Goal: Information Seeking & Learning: Learn about a topic

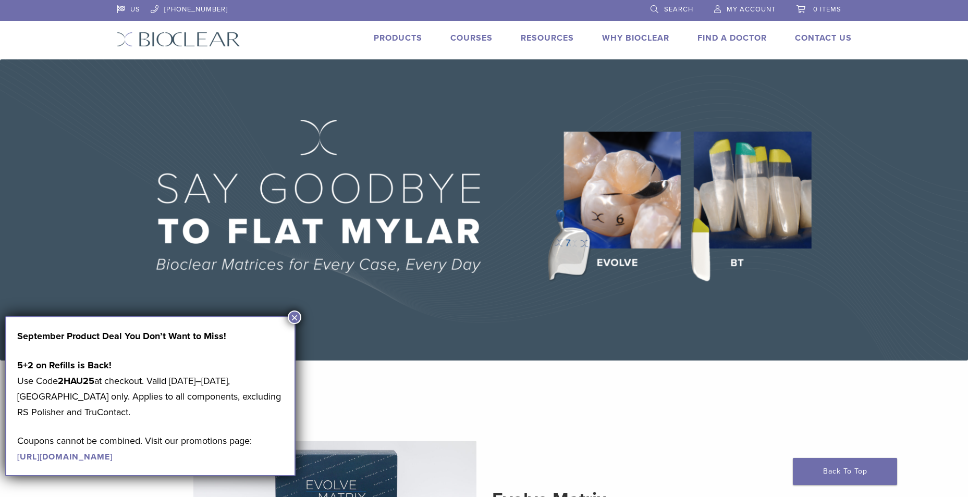
click at [293, 321] on button "×" at bounding box center [295, 318] width 14 height 14
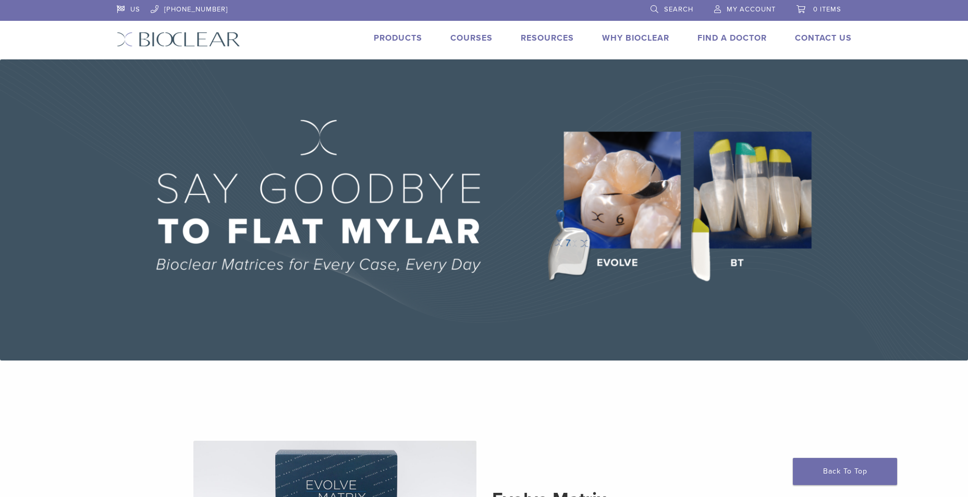
click at [414, 36] on link "Products" at bounding box center [398, 38] width 48 height 10
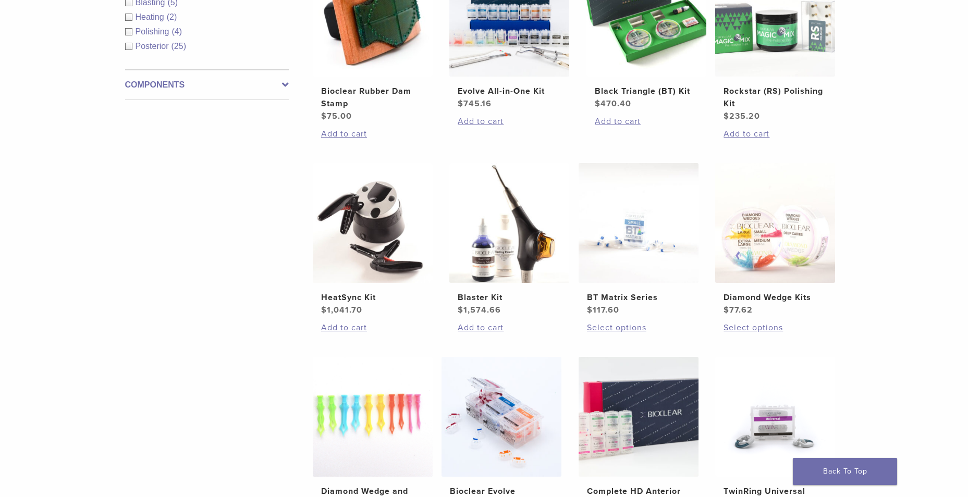
scroll to position [573, 0]
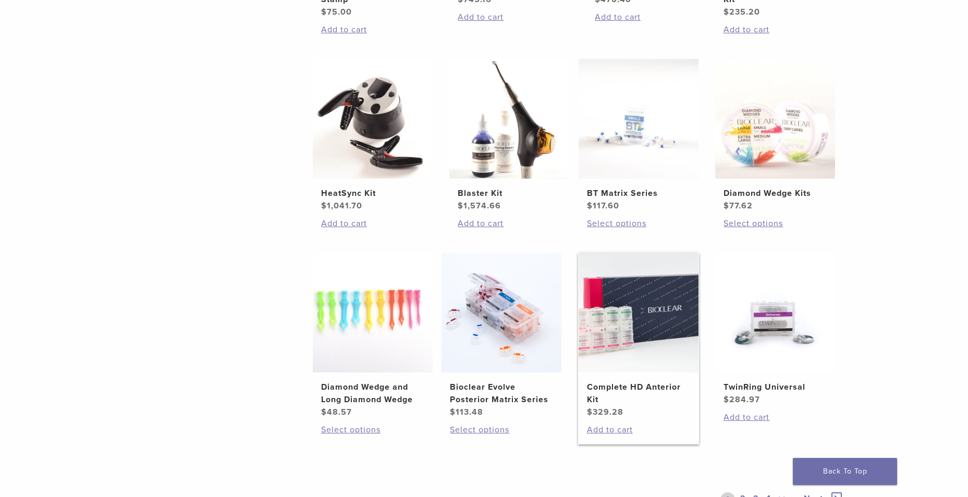
click at [662, 358] on img at bounding box center [639, 313] width 120 height 120
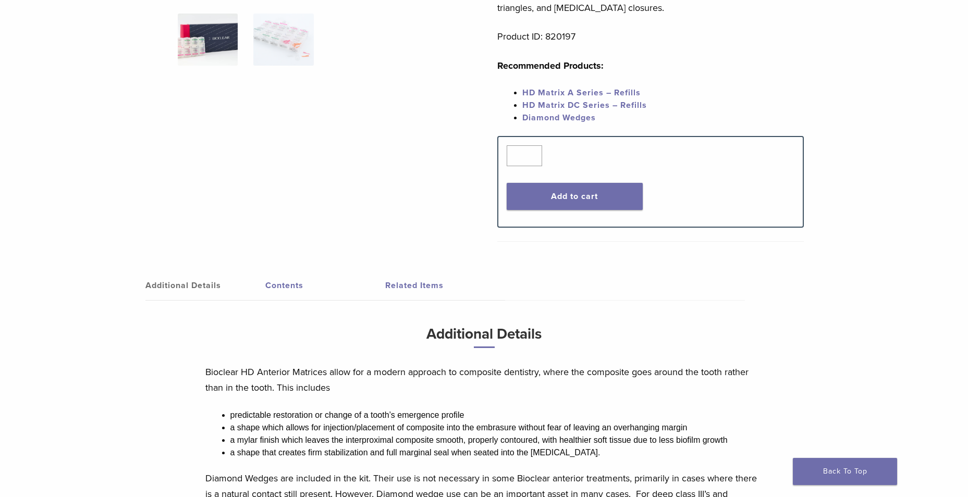
scroll to position [313, 0]
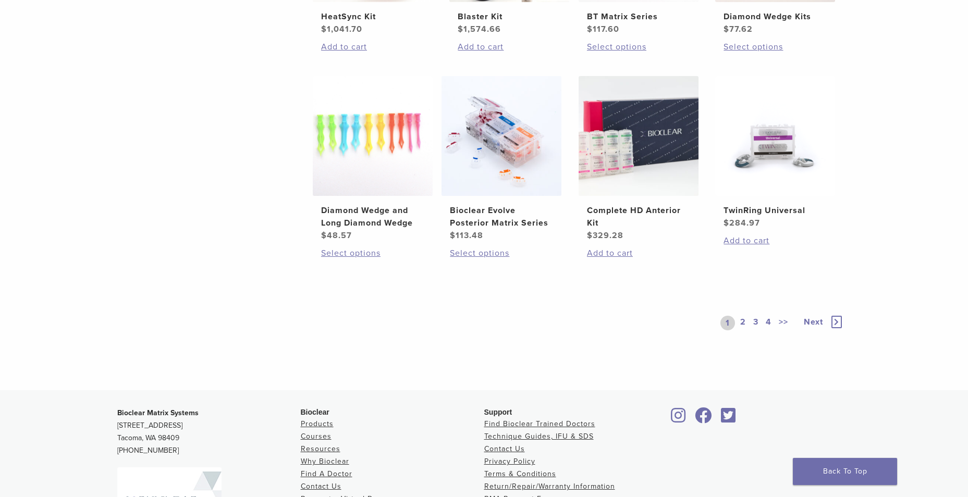
scroll to position [754, 0]
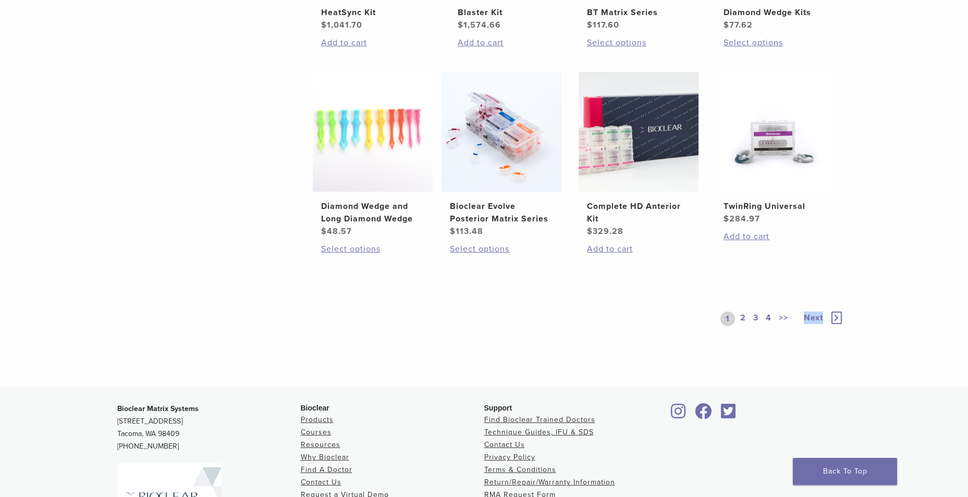
click at [782, 340] on div "1 2 3 4 >> Next" at bounding box center [782, 319] width 124 height 48
drag, startPoint x: 782, startPoint y: 340, endPoint x: 741, endPoint y: 315, distance: 47.9
click at [741, 315] on link "2" at bounding box center [743, 319] width 10 height 15
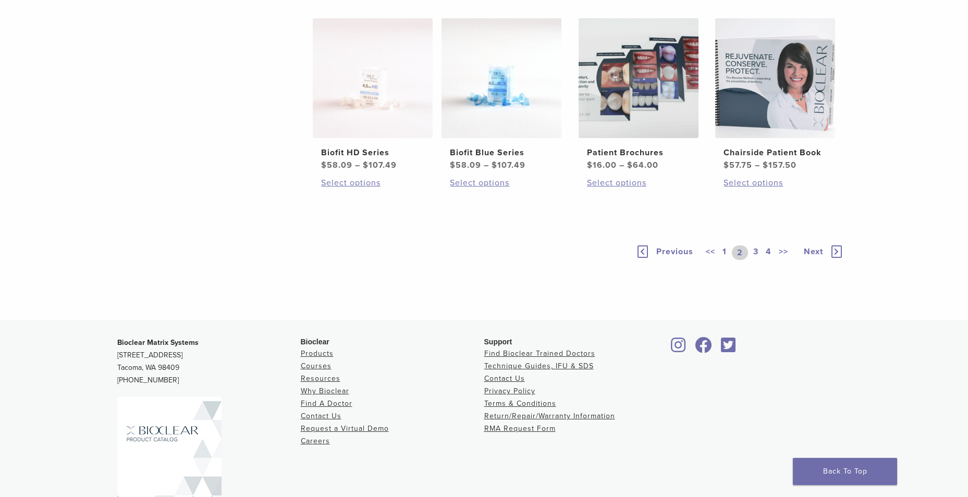
scroll to position [742, 0]
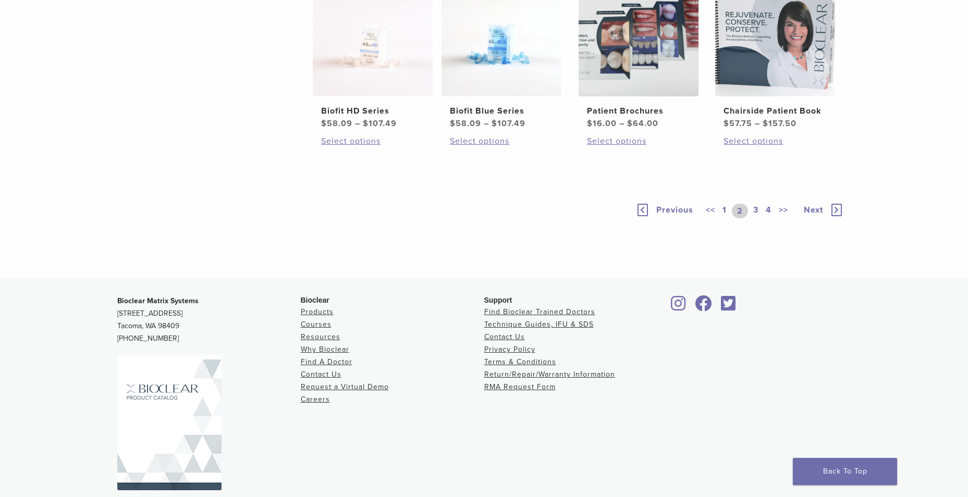
click at [748, 218] on div "<< 1 2 3 4 >>" at bounding box center [749, 211] width 90 height 15
click at [754, 218] on link "3" at bounding box center [755, 211] width 9 height 15
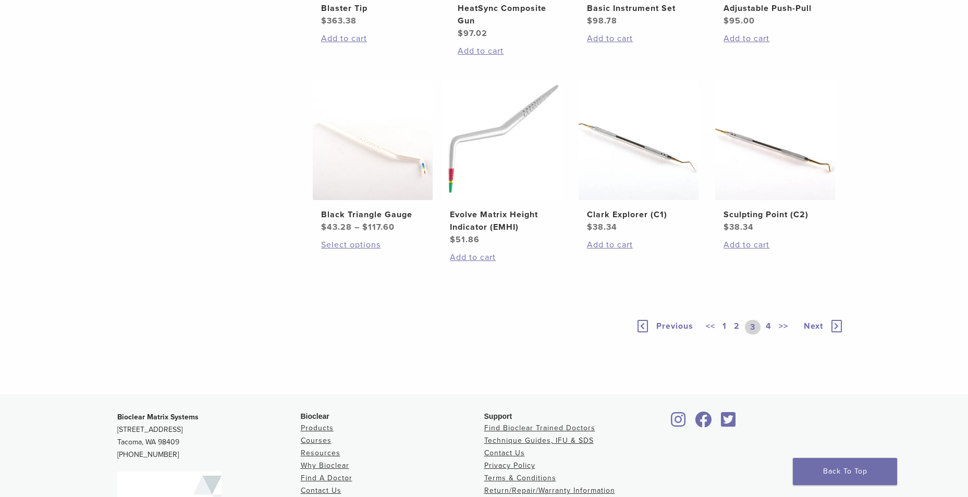
scroll to position [671, 0]
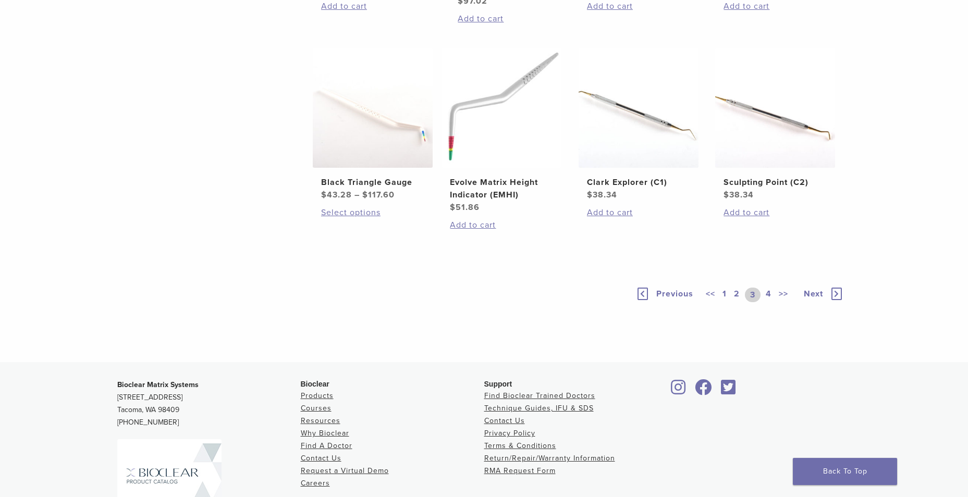
click at [770, 302] on link "4" at bounding box center [769, 295] width 10 height 15
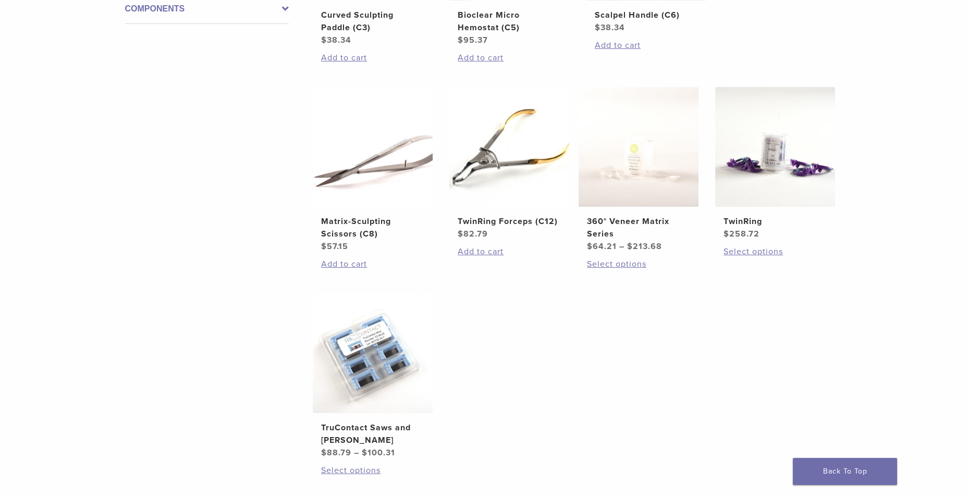
scroll to position [671, 0]
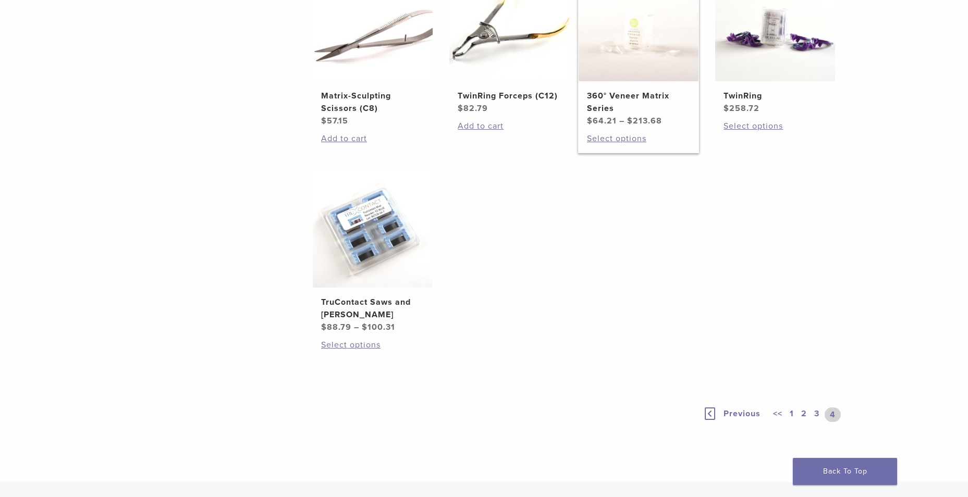
click at [667, 51] on img at bounding box center [639, 21] width 120 height 120
